Goal: Check status: Check status

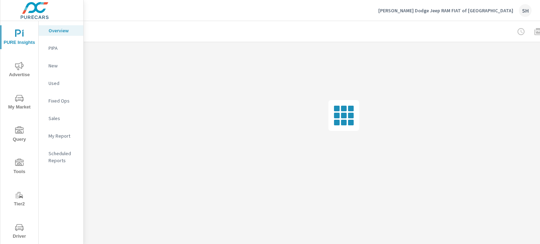
click at [19, 171] on span "Tools" at bounding box center [19, 167] width 34 height 17
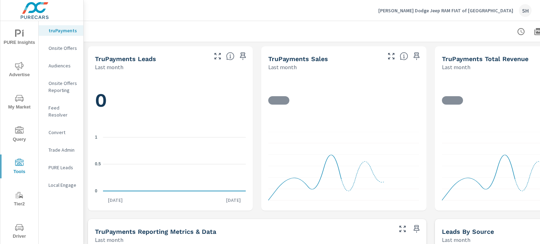
click at [69, 108] on p "Feed Resolver" at bounding box center [62, 111] width 29 height 14
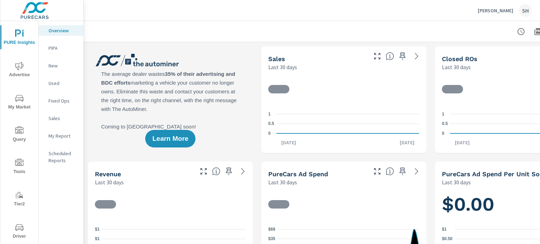
click at [22, 173] on span "Tools" at bounding box center [19, 167] width 34 height 17
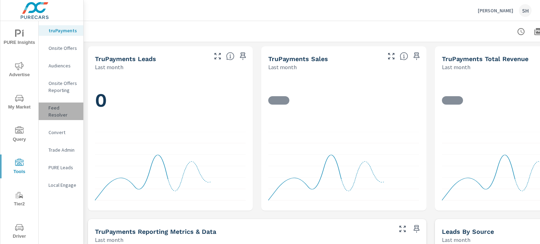
click at [63, 111] on div "Feed Resolver" at bounding box center [61, 112] width 45 height 18
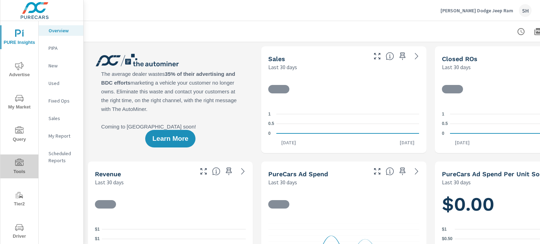
click at [20, 165] on icon "nav menu" at bounding box center [19, 163] width 8 height 8
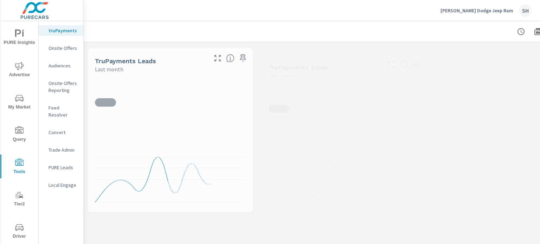
click at [74, 103] on div "Feed Resolver" at bounding box center [61, 112] width 45 height 18
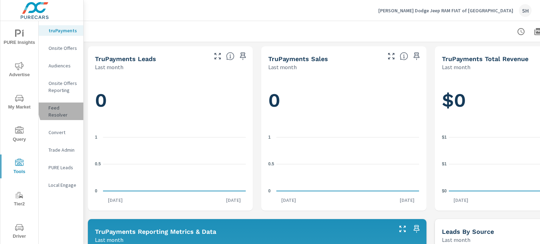
click at [72, 108] on p "Feed Resolver" at bounding box center [62, 111] width 29 height 14
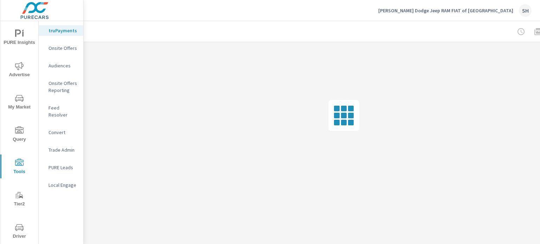
click at [64, 108] on p "Feed Resolver" at bounding box center [62, 111] width 29 height 14
